Goal: Check status: Check status

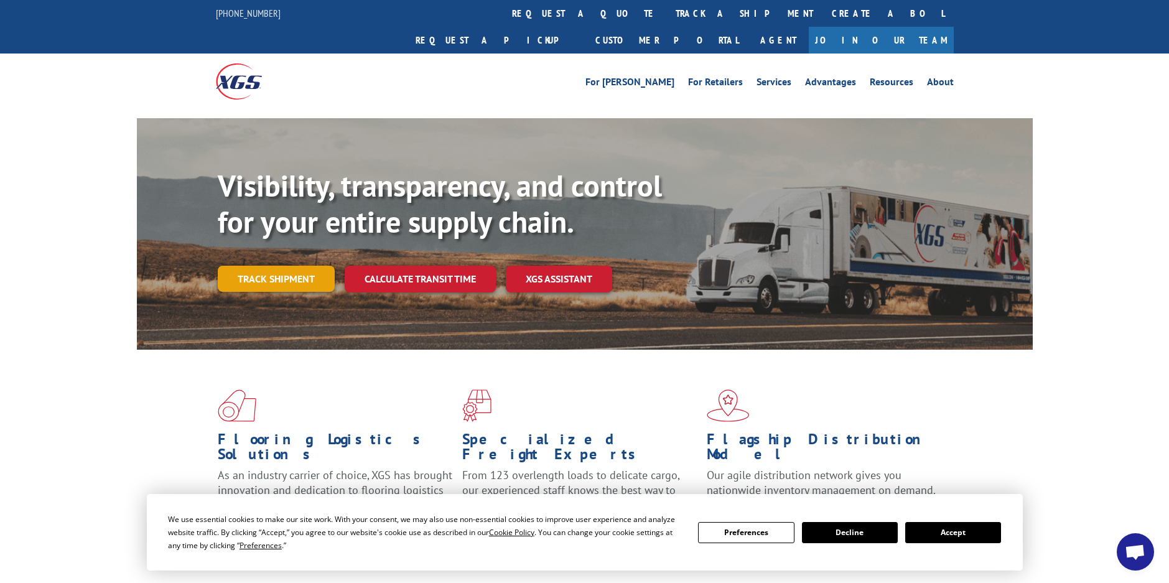
click at [284, 266] on link "Track shipment" at bounding box center [276, 279] width 117 height 26
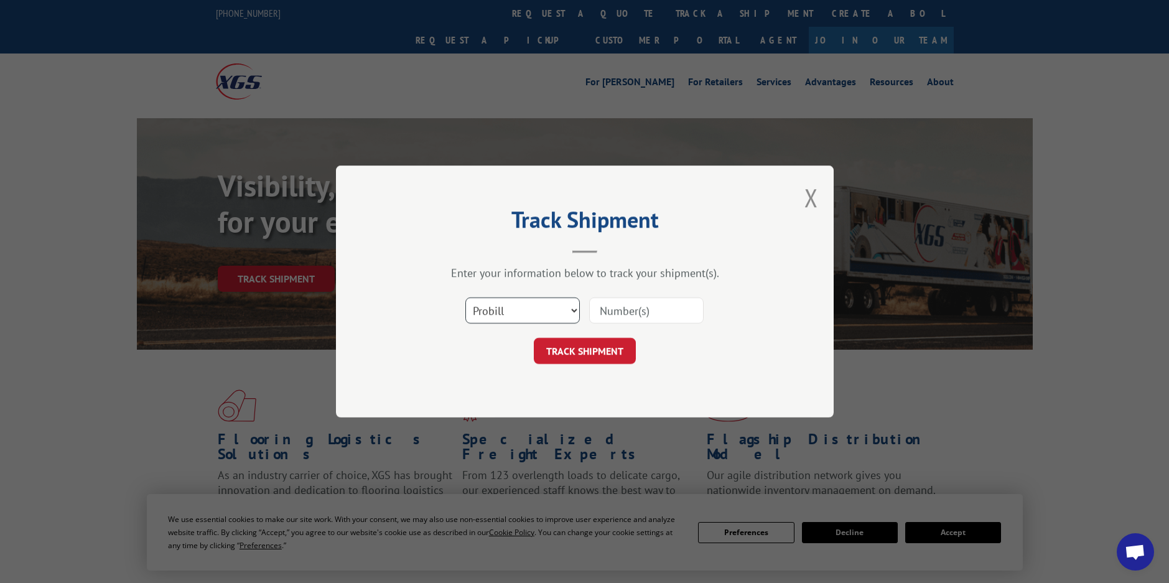
click at [577, 307] on select "Select category... Probill BOL PO" at bounding box center [522, 310] width 114 height 26
select select "bol"
click at [465, 297] on select "Select category... Probill BOL PO" at bounding box center [522, 310] width 114 height 26
click at [610, 311] on input at bounding box center [646, 310] width 114 height 26
type input "175946"
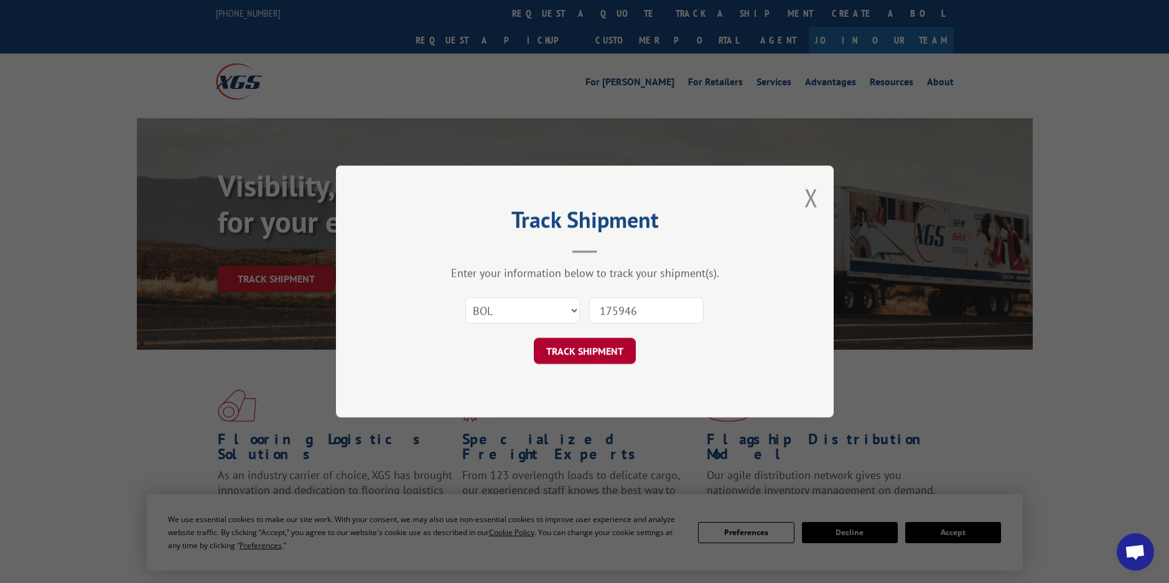
click at [590, 352] on button "TRACK SHIPMENT" at bounding box center [585, 351] width 102 height 26
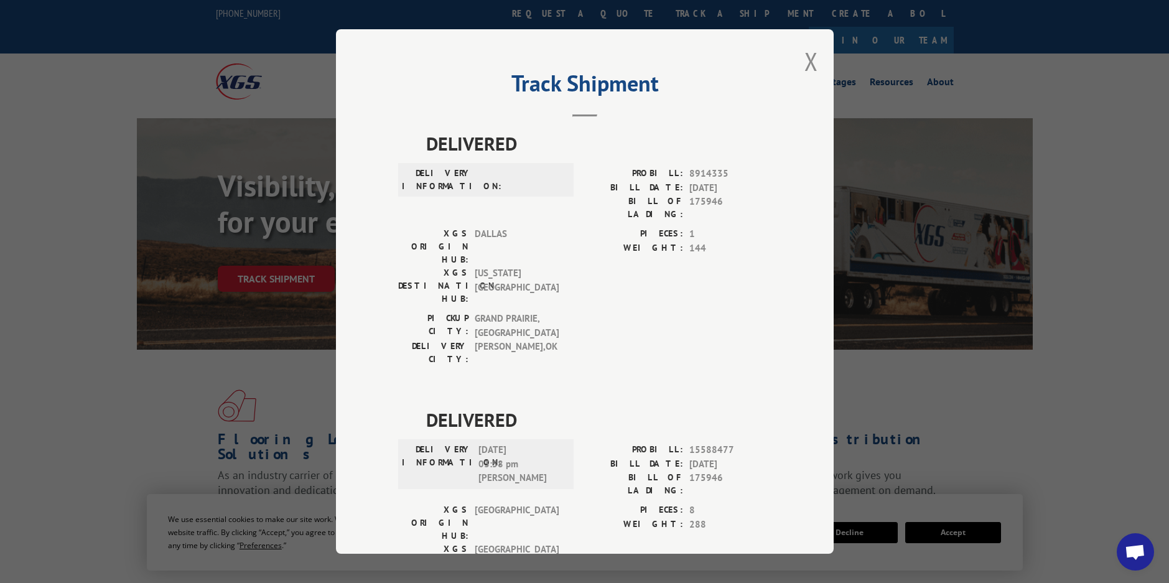
drag, startPoint x: 805, startPoint y: 63, endPoint x: 815, endPoint y: 68, distance: 11.4
click at [813, 68] on div "Track Shipment DELIVERED DELIVERY INFORMATION: PROBILL: 8914335 BILL DATE: [DAT…" at bounding box center [585, 291] width 498 height 524
click at [809, 60] on button "Close modal" at bounding box center [811, 61] width 14 height 33
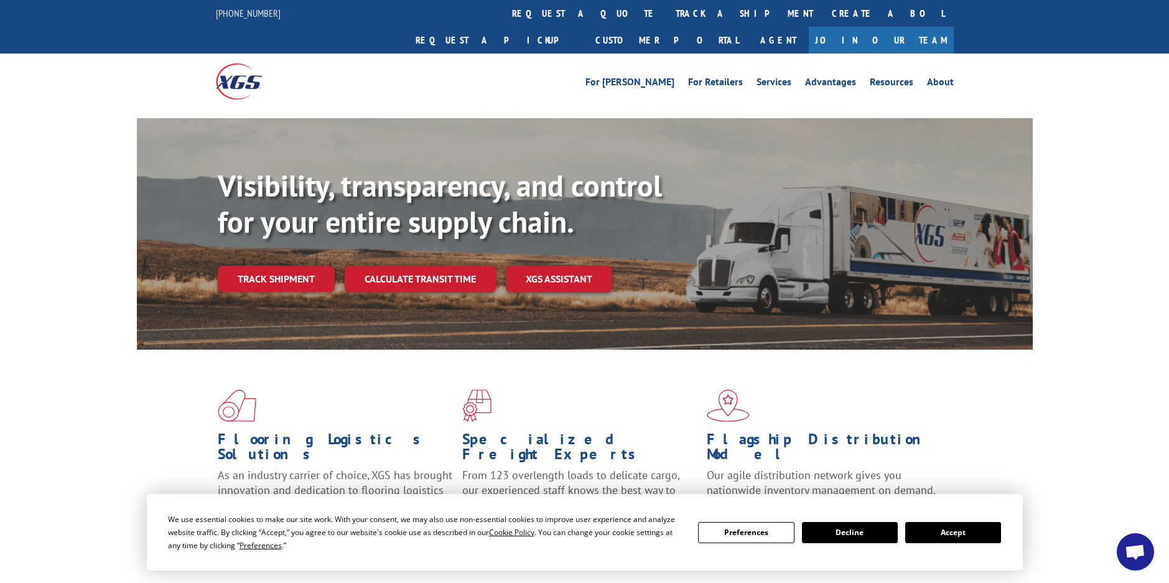
click at [299, 266] on link "Track shipment" at bounding box center [276, 279] width 117 height 26
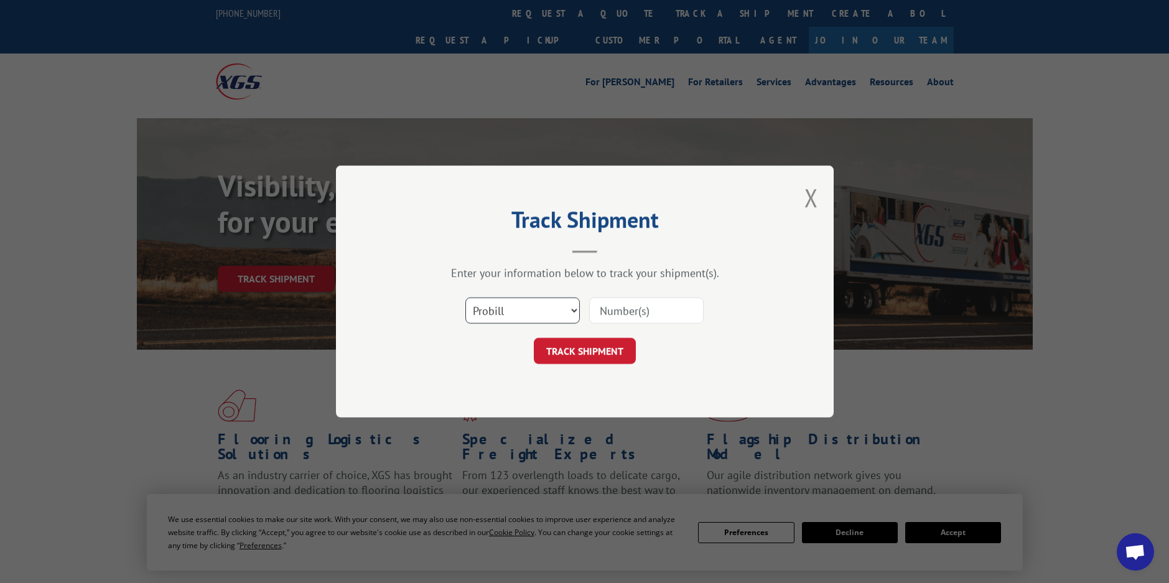
click at [567, 307] on select "Select category... Probill BOL PO" at bounding box center [522, 310] width 114 height 26
click at [465, 297] on select "Select category... Probill BOL PO" at bounding box center [522, 310] width 114 height 26
click at [605, 309] on input at bounding box center [646, 310] width 114 height 26
type input "175946"
click at [602, 341] on button "TRACK SHIPMENT" at bounding box center [585, 351] width 102 height 26
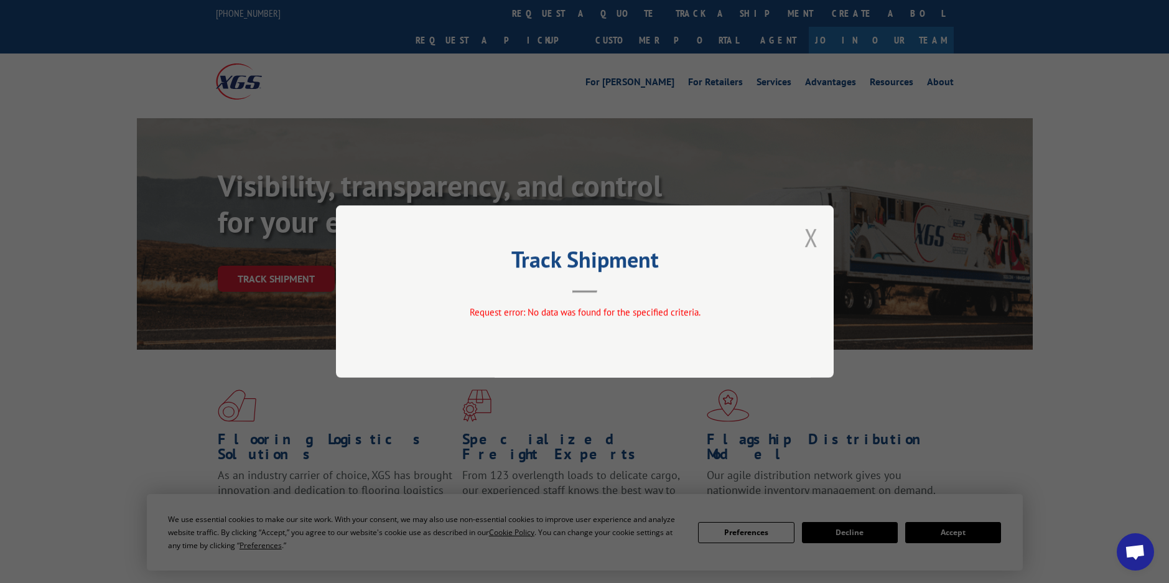
click at [811, 234] on button "Close modal" at bounding box center [811, 237] width 14 height 33
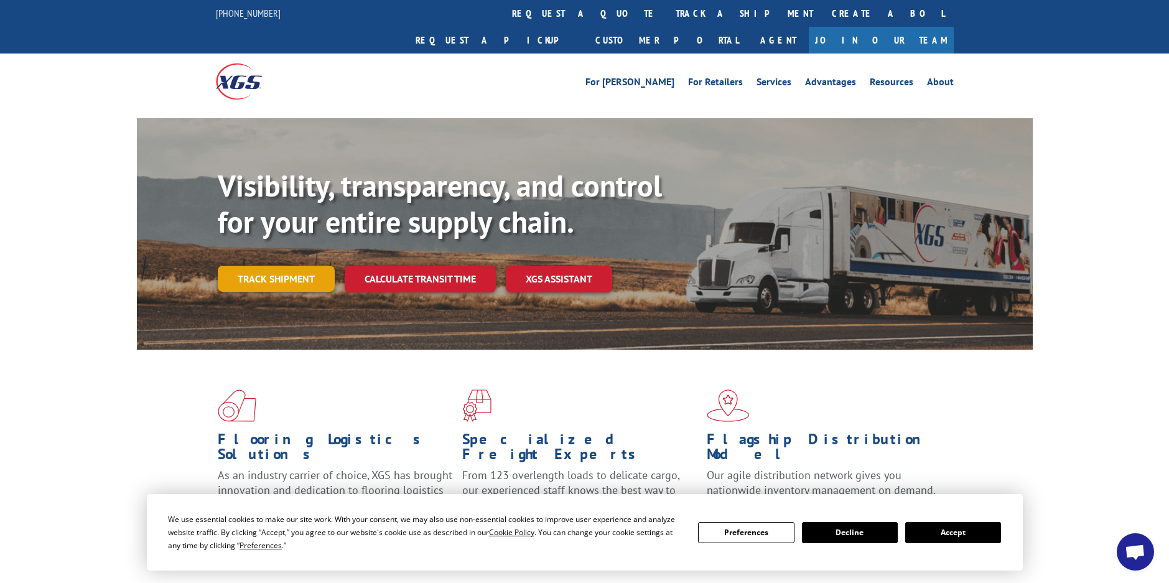
click at [281, 266] on link "Track shipment" at bounding box center [276, 279] width 117 height 26
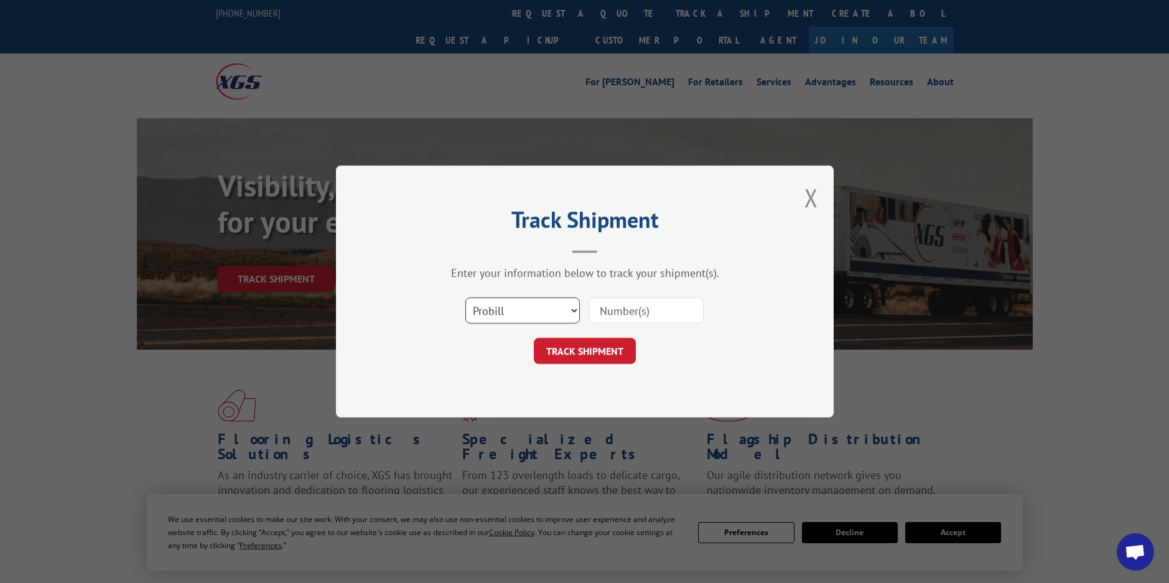
click at [575, 305] on select "Select category... Probill BOL PO" at bounding box center [522, 310] width 114 height 26
select select "bol"
click at [465, 297] on select "Select category... Probill BOL PO" at bounding box center [522, 310] width 114 height 26
click at [608, 314] on input at bounding box center [646, 310] width 114 height 26
type input "175946"
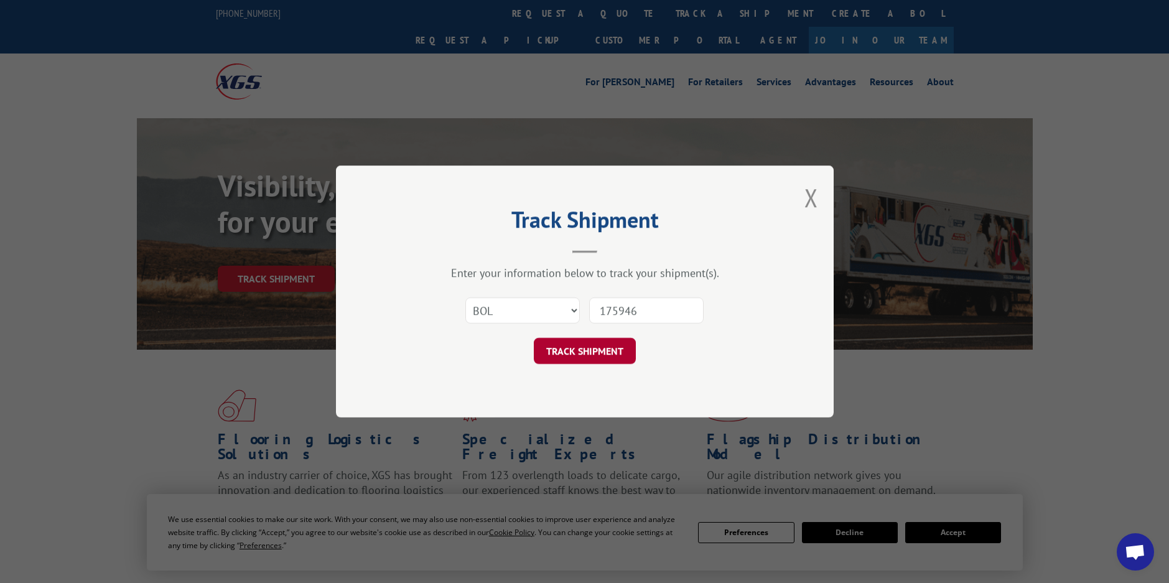
click at [589, 347] on button "TRACK SHIPMENT" at bounding box center [585, 351] width 102 height 26
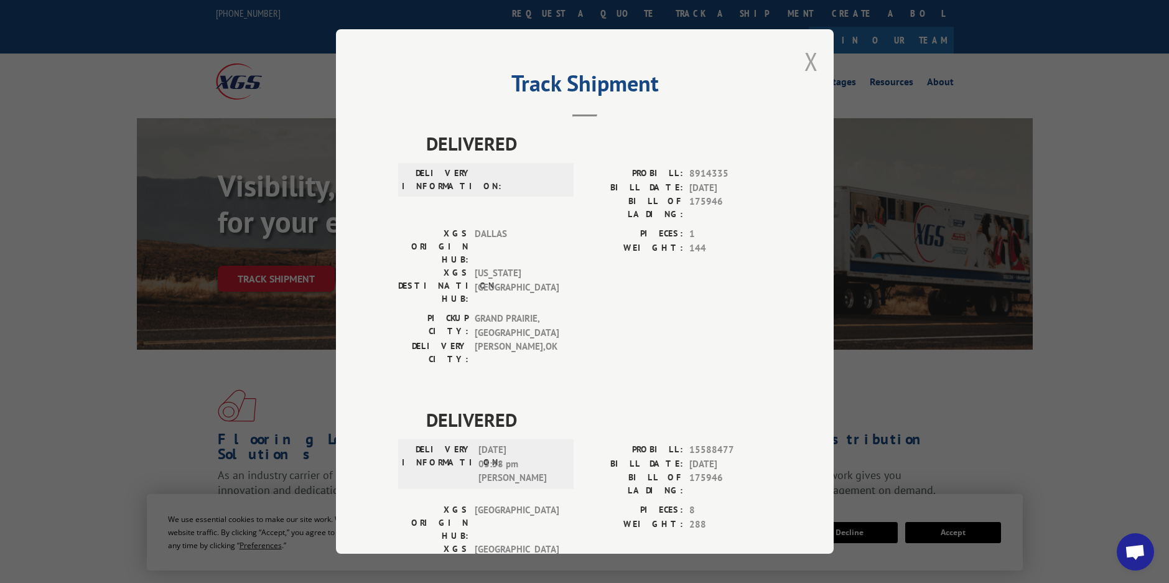
click at [805, 59] on button "Close modal" at bounding box center [811, 61] width 14 height 33
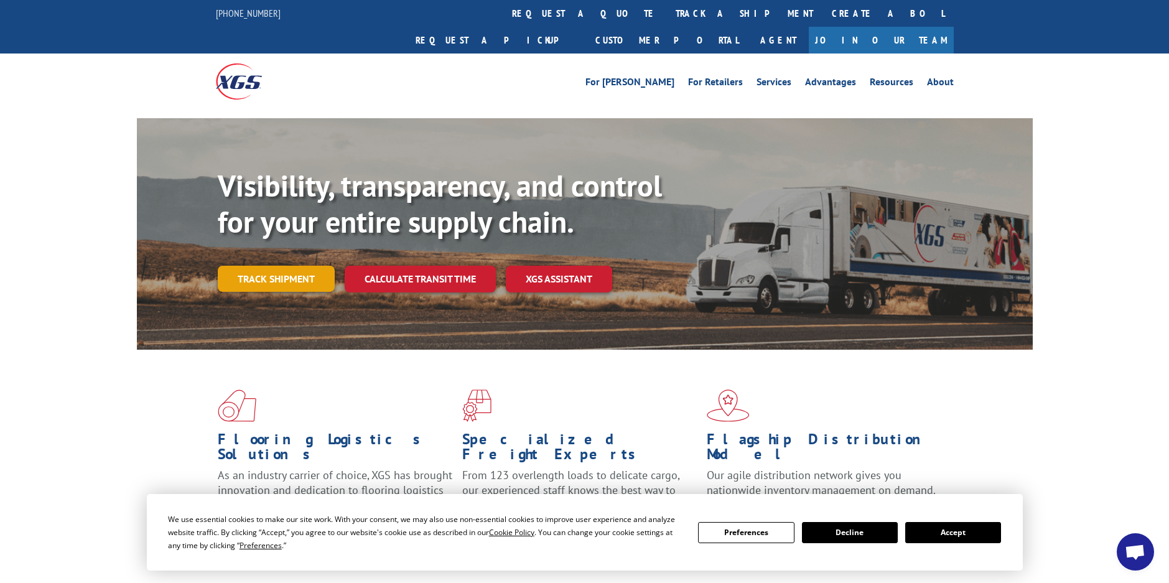
click at [268, 266] on link "Track shipment" at bounding box center [276, 279] width 117 height 26
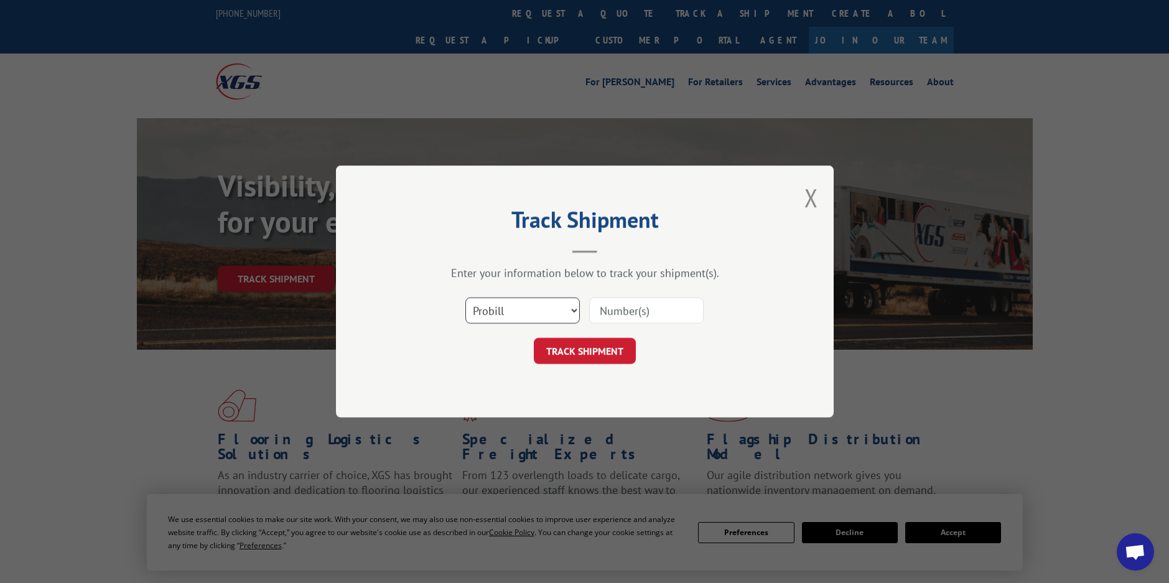
click at [575, 304] on select "Select category... Probill BOL PO" at bounding box center [522, 310] width 114 height 26
click at [896, 364] on div "Track Shipment Enter your information below to track your shipment(s). Select c…" at bounding box center [584, 291] width 1169 height 583
click at [644, 315] on input at bounding box center [646, 310] width 114 height 26
type input "17594603"
click at [580, 343] on button "TRACK SHIPMENT" at bounding box center [585, 351] width 102 height 26
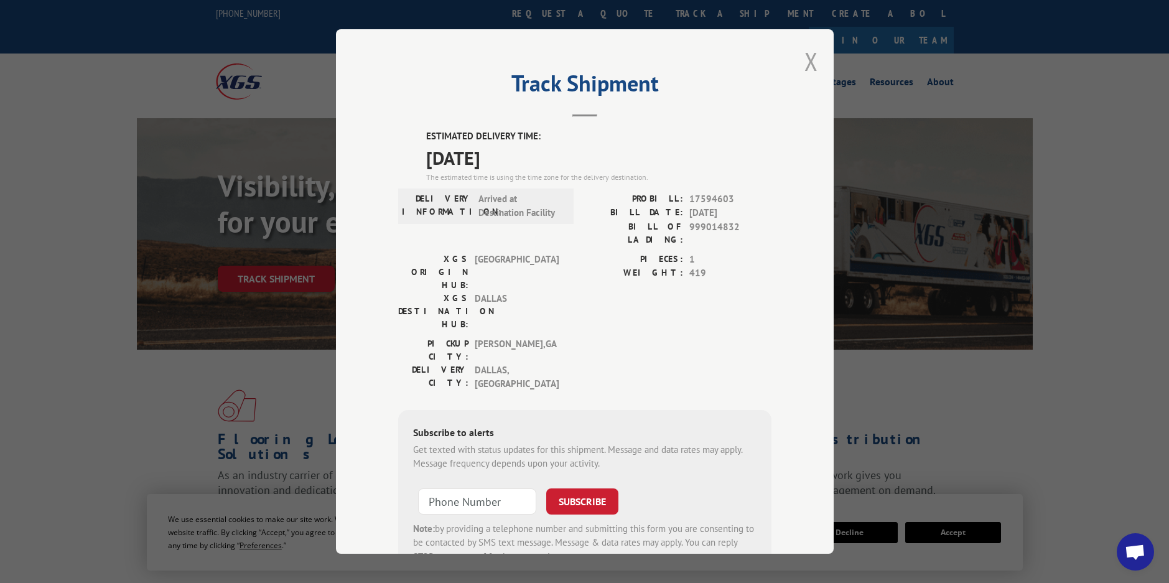
click at [806, 61] on button "Close modal" at bounding box center [811, 61] width 14 height 33
